Goal: Task Accomplishment & Management: Manage account settings

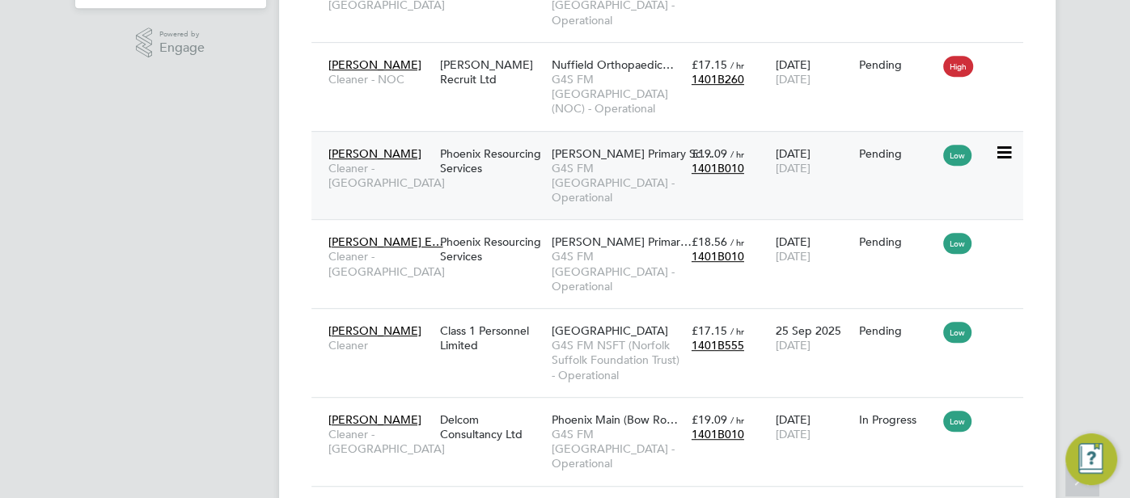
click at [502, 138] on div "Phoenix Resourcing Services" at bounding box center [492, 160] width 112 height 45
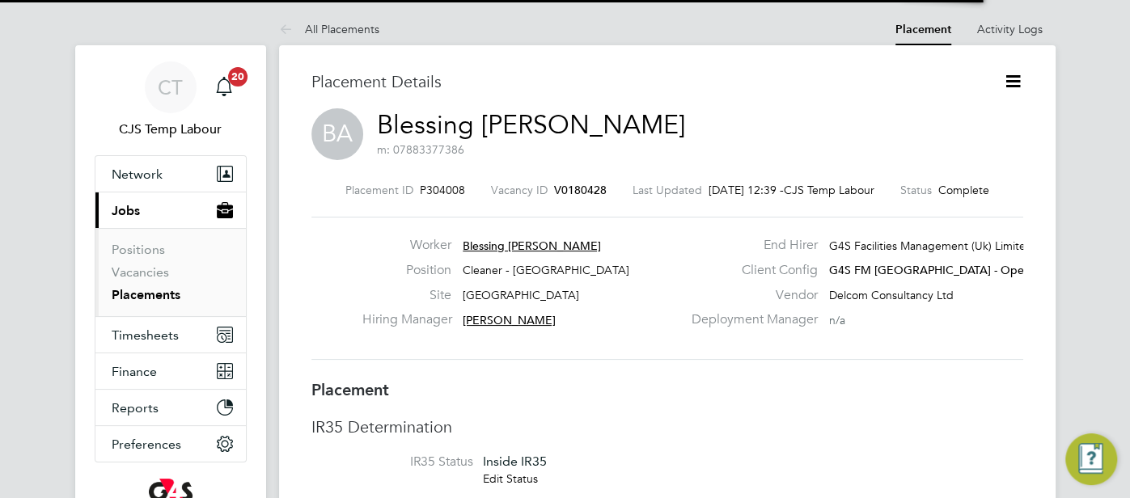
scroll to position [8, 8]
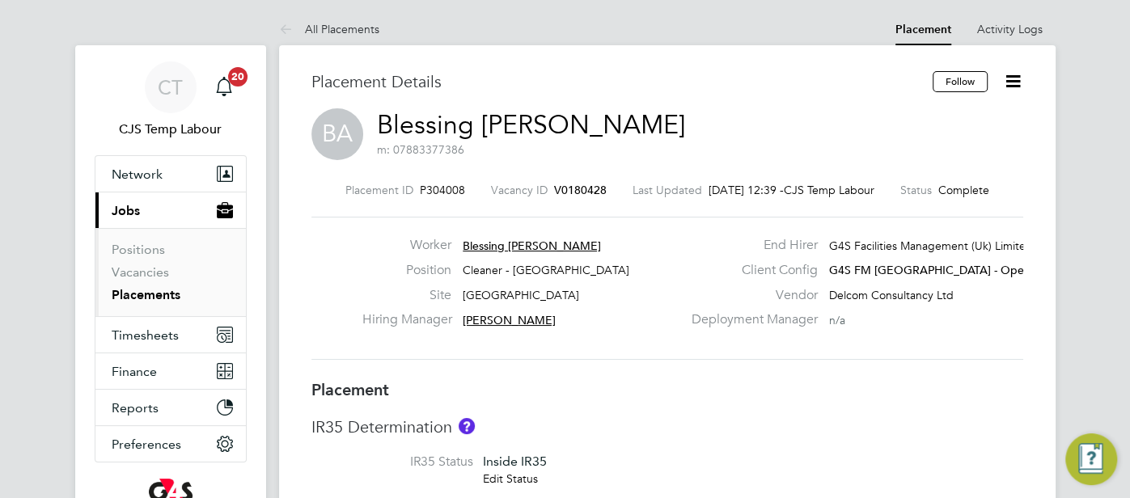
click at [1017, 82] on icon at bounding box center [1013, 81] width 20 height 20
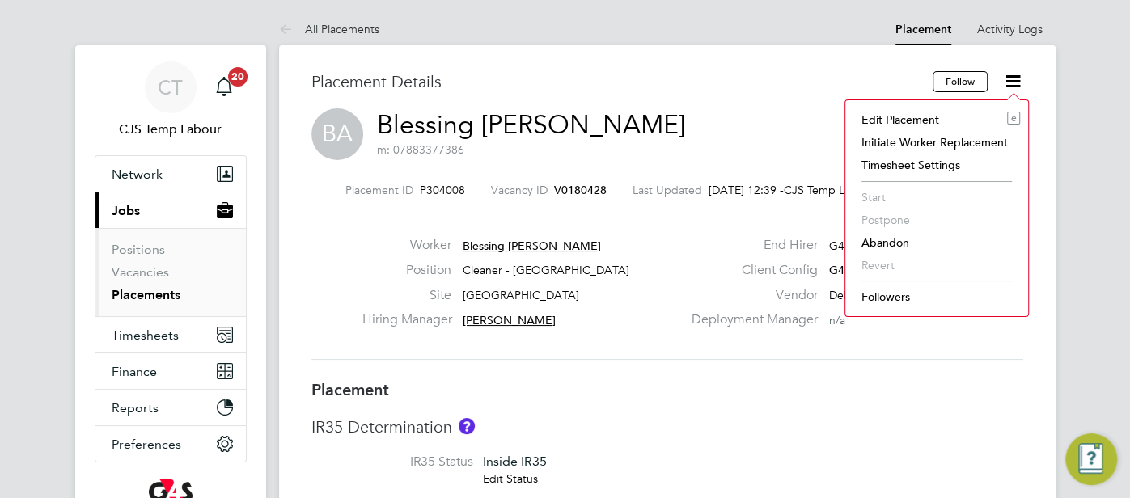
click at [896, 240] on li "Abandon" at bounding box center [936, 242] width 167 height 23
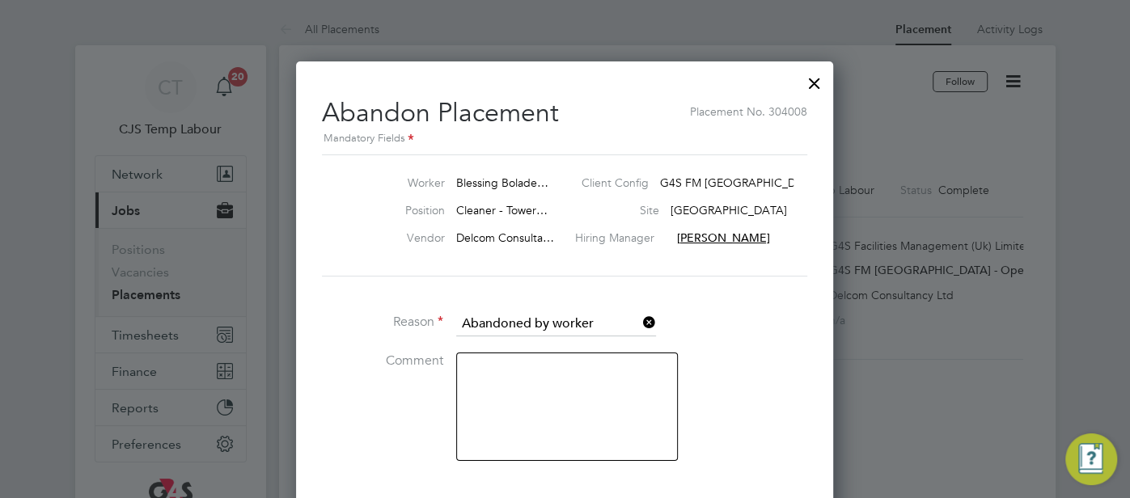
click at [553, 391] on textarea at bounding box center [567, 407] width 222 height 108
type textarea "duplicate placement"
click at [699, 420] on li "Comment duplicate placement" at bounding box center [564, 415] width 485 height 125
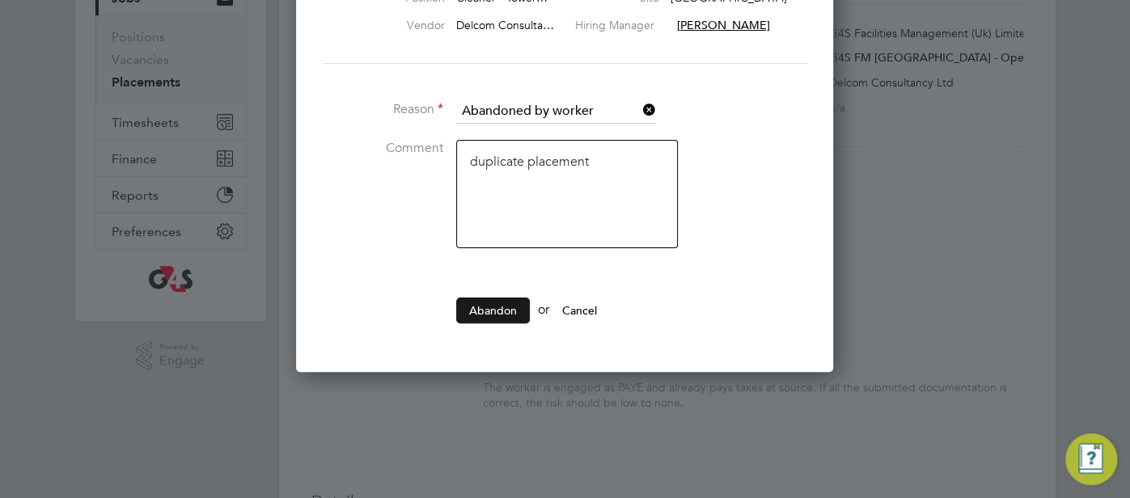
click at [496, 311] on button "Abandon" at bounding box center [493, 311] width 74 height 26
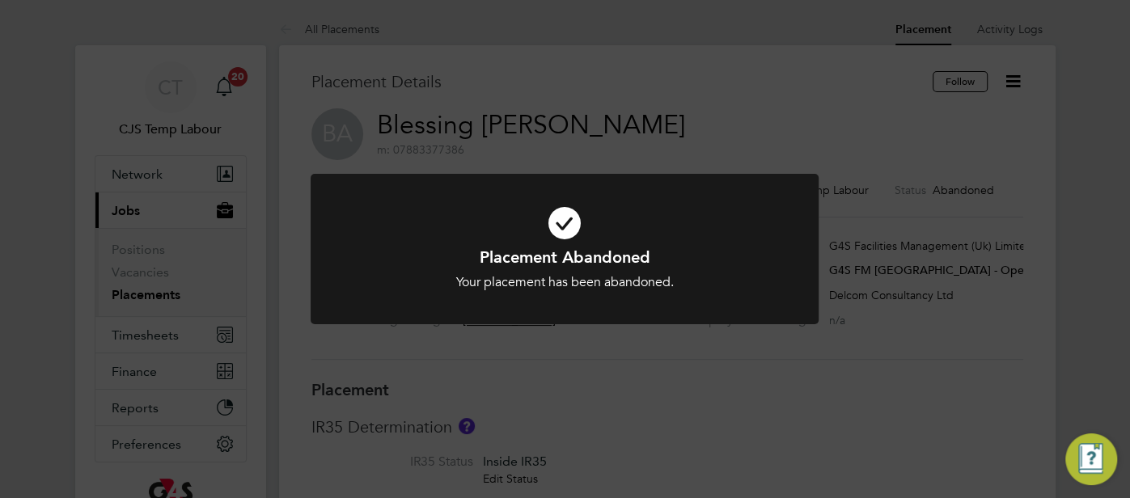
click at [564, 227] on icon at bounding box center [564, 223] width 421 height 63
